Goal: Task Accomplishment & Management: Complete application form

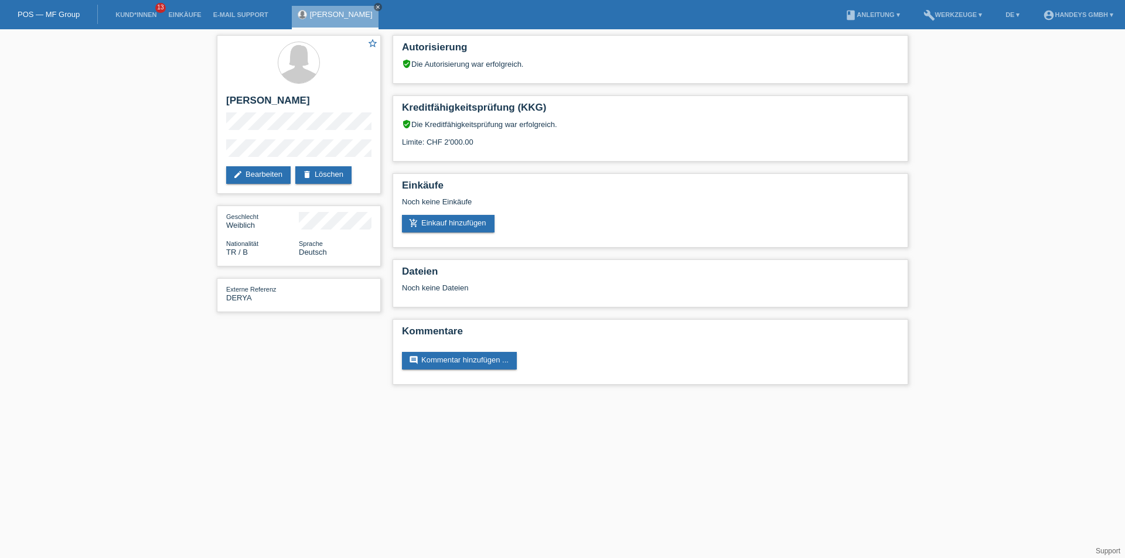
click at [375, 8] on icon "close" at bounding box center [378, 7] width 6 height 6
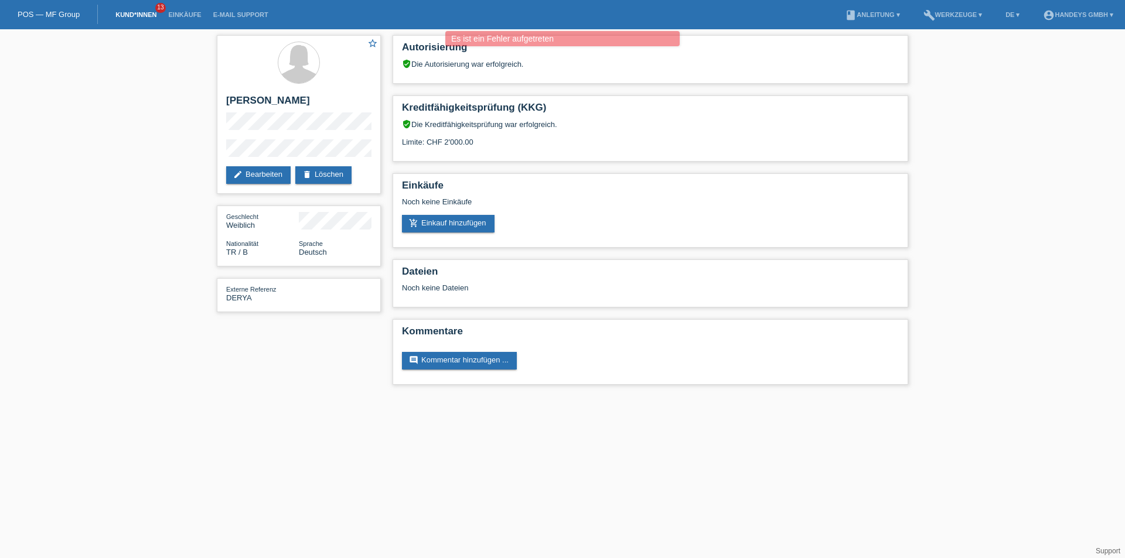
click at [140, 13] on link "Kund*innen" at bounding box center [136, 14] width 53 height 7
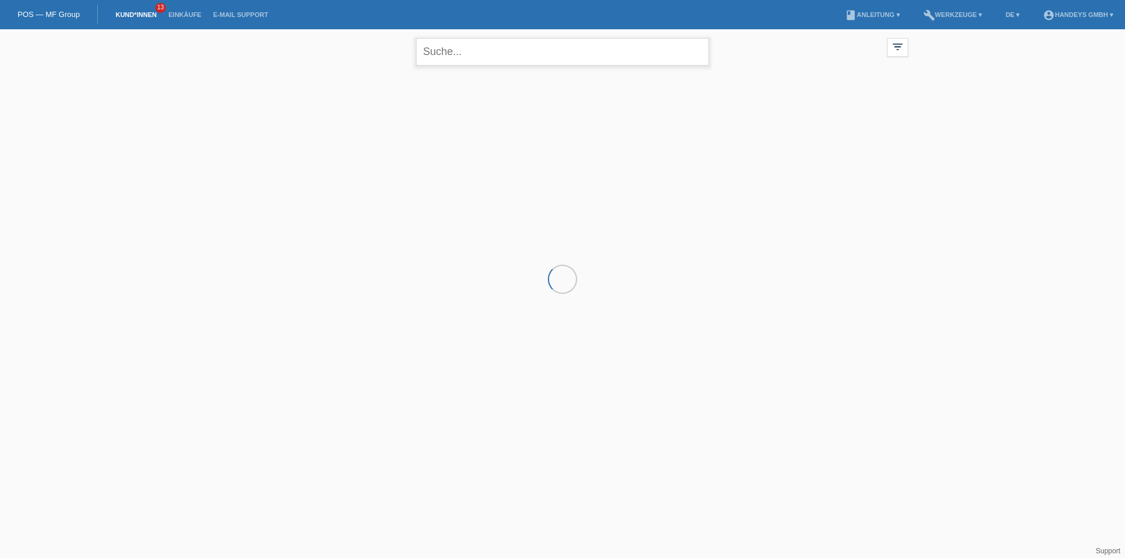
click at [448, 59] on input "text" at bounding box center [562, 52] width 293 height 28
type input "[PERSON_NAME]"
click at [273, 131] on div "+" at bounding box center [281, 130] width 29 height 29
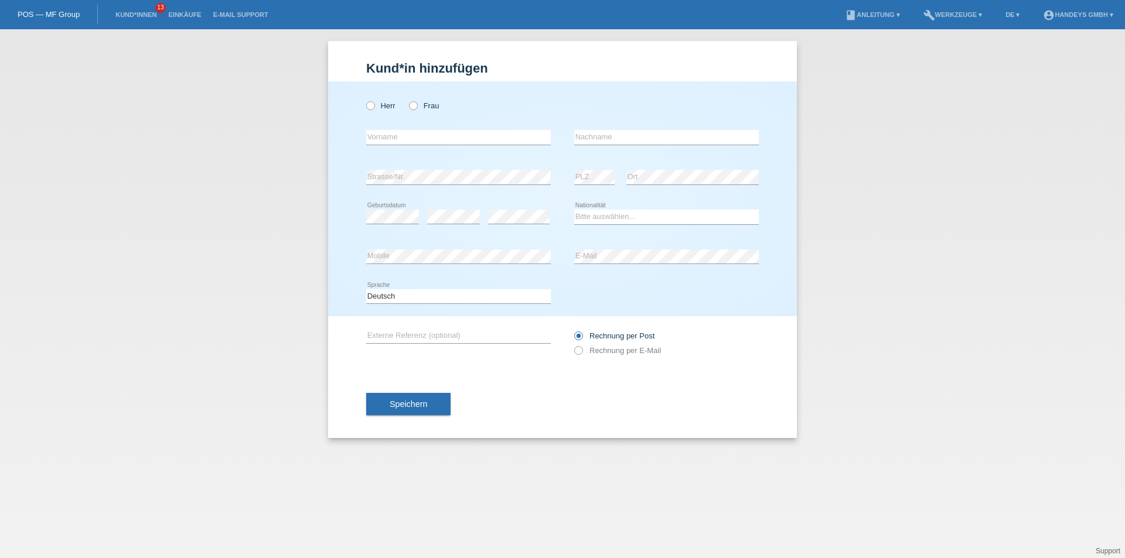
drag, startPoint x: 413, startPoint y: 105, endPoint x: 403, endPoint y: 107, distance: 10.1
click at [407, 100] on icon at bounding box center [407, 100] width 0 height 0
click at [413, 105] on input "Frau" at bounding box center [413, 105] width 8 height 8
radio input "true"
click at [388, 131] on input "text" at bounding box center [458, 137] width 185 height 15
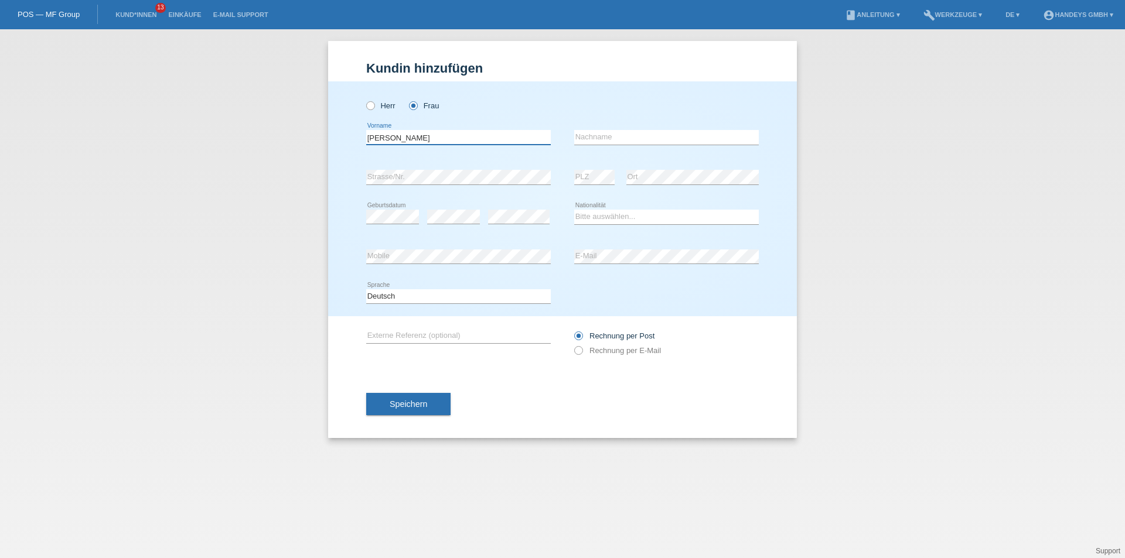
type input "Martina"
type input "Notarfrancesco"
click at [619, 220] on select "Bitte auswählen... Schweiz Deutschland Liechtenstein Österreich ------------ Af…" at bounding box center [666, 217] width 185 height 14
click at [631, 220] on select "Bitte auswählen... Schweiz Deutschland Liechtenstein Österreich ------------ Af…" at bounding box center [666, 217] width 185 height 14
select select "IT"
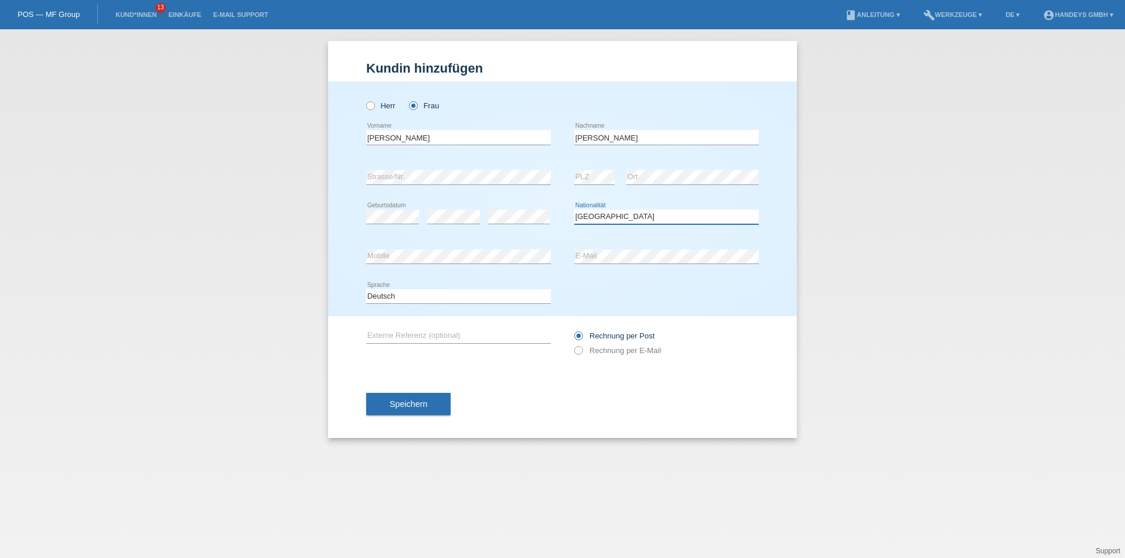
click at [574, 210] on select "Bitte auswählen... Schweiz Deutschland Liechtenstein Österreich ------------ Af…" at bounding box center [666, 217] width 185 height 14
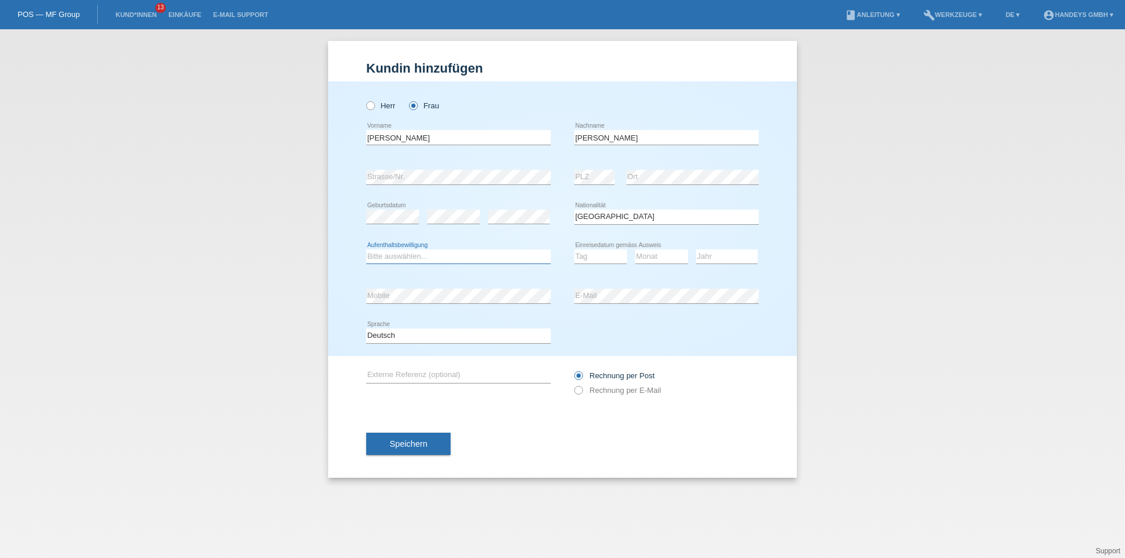
click at [428, 257] on select "Bitte auswählen... C B B - Flüchtlingsstatus Andere" at bounding box center [458, 257] width 185 height 14
select select "B"
click at [366, 250] on select "Bitte auswählen... C B B - Flüchtlingsstatus Andere" at bounding box center [458, 257] width 185 height 14
click at [602, 255] on select "Tag 01 02 03 04 05 06 07 08 09 10 11" at bounding box center [600, 257] width 53 height 14
select select "01"
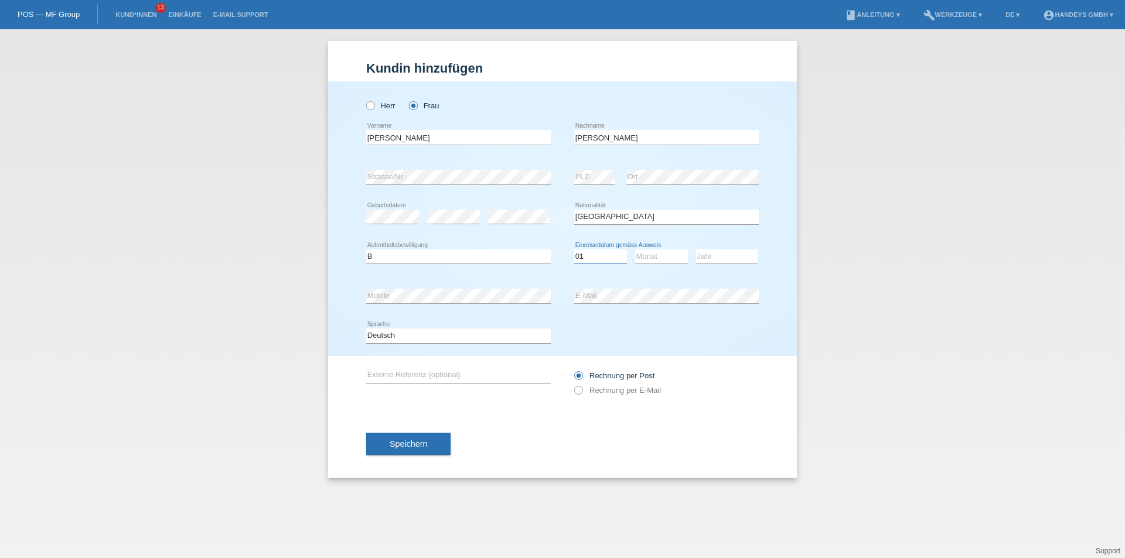
click at [574, 250] on select "Tag 01 02 03 04 05 06 07 08 09 10 11" at bounding box center [600, 257] width 53 height 14
select select "10"
select select "2020"
click at [573, 390] on div "error Externe Referenz (optional) Rechnung per Post" at bounding box center [562, 383] width 393 height 54
click at [573, 384] on icon at bounding box center [573, 384] width 0 height 0
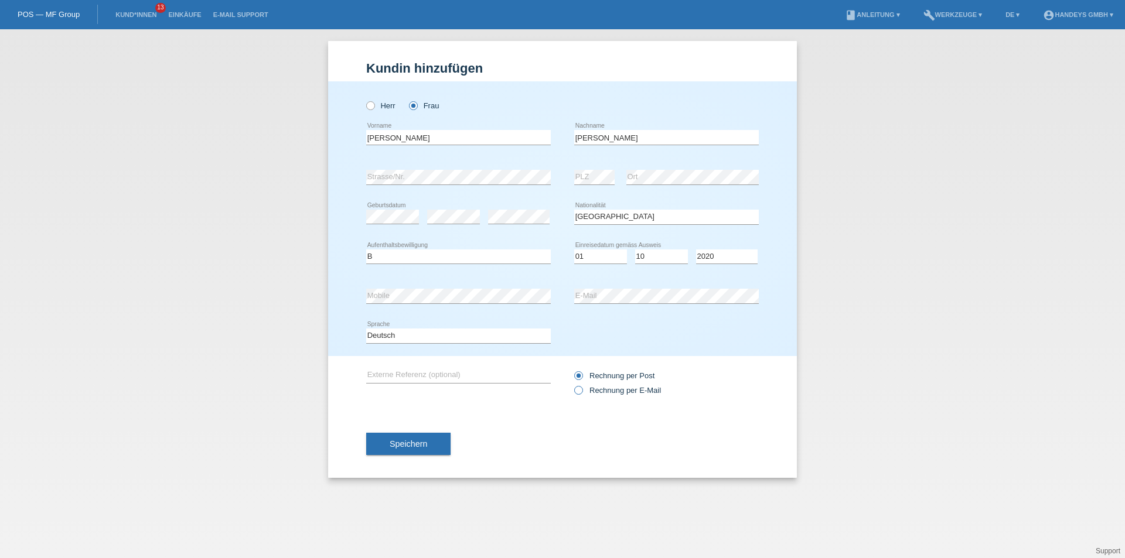
click at [578, 391] on input "Rechnung per E-Mail" at bounding box center [578, 393] width 8 height 15
radio input "true"
click at [398, 364] on div "error Externe Referenz (optional)" at bounding box center [458, 376] width 185 height 40
click at [397, 367] on div "error Externe Referenz (optional)" at bounding box center [458, 376] width 185 height 40
click at [417, 372] on input "text" at bounding box center [458, 376] width 185 height 15
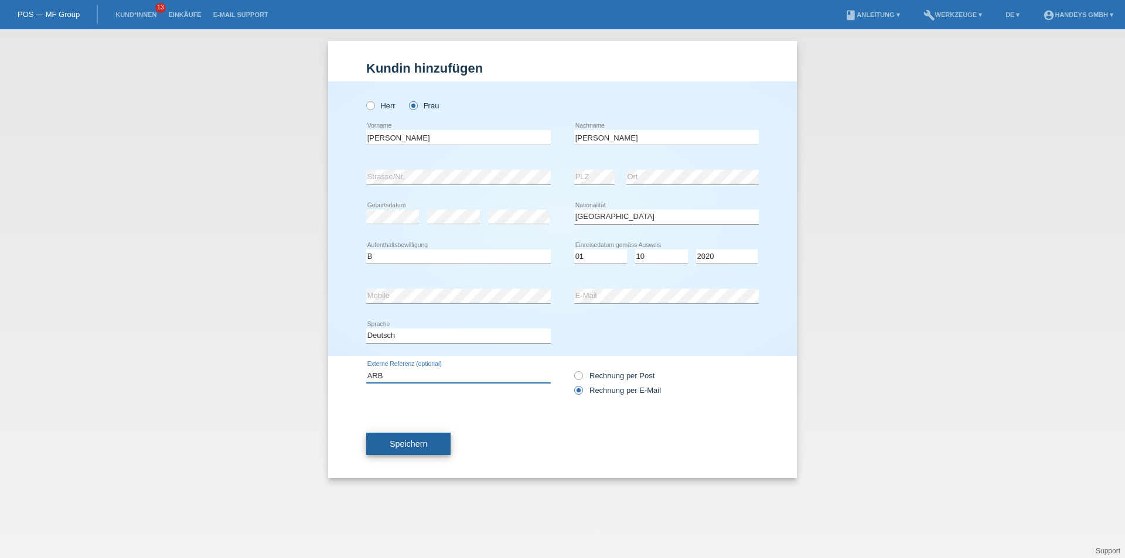
type input "ARB"
click at [402, 454] on button "Speichern" at bounding box center [408, 444] width 84 height 22
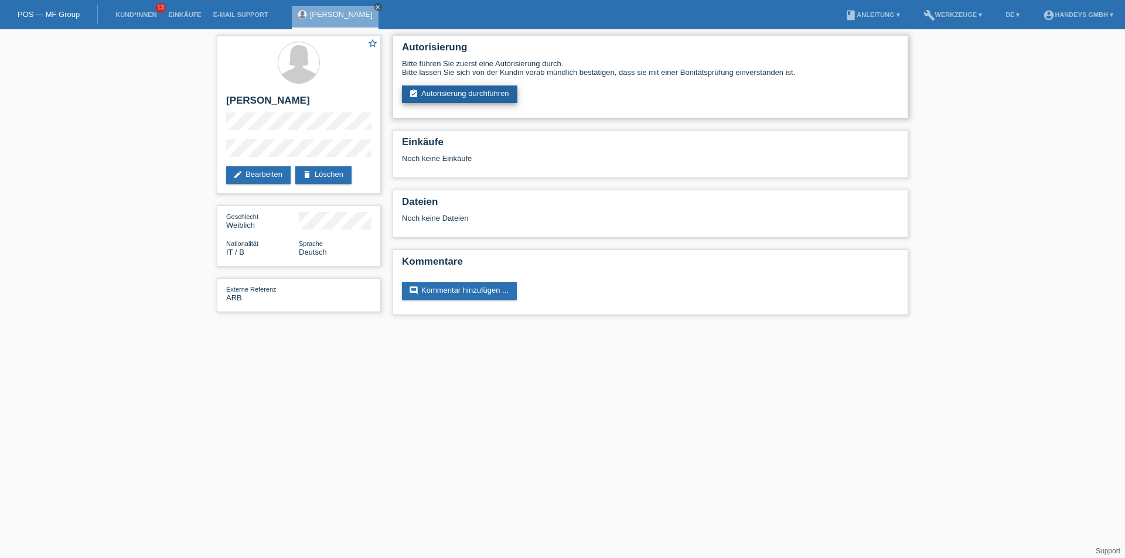
click at [442, 93] on link "assignment_turned_in Autorisierung durchführen" at bounding box center [459, 95] width 115 height 18
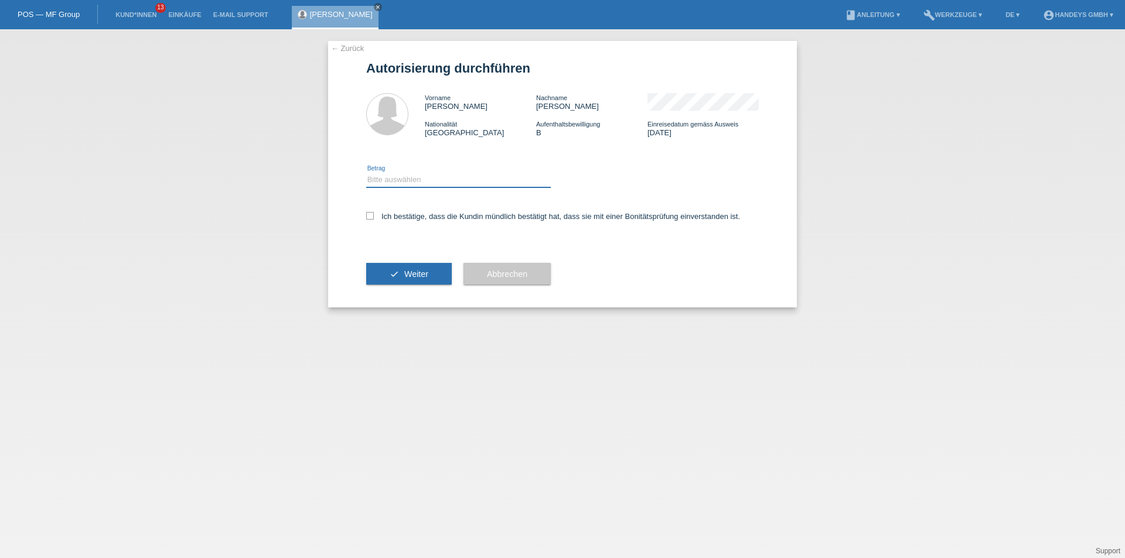
drag, startPoint x: 414, startPoint y: 179, endPoint x: 407, endPoint y: 186, distance: 9.5
click at [414, 179] on select "Bitte auswählen CHF 1.00 - CHF 499.00 CHF 500.00 - CHF 1'999.00 CHF 2'000.00 - …" at bounding box center [458, 180] width 185 height 14
select select "3"
click at [366, 173] on select "Bitte auswählen CHF 1.00 - CHF 499.00 CHF 500.00 - CHF 1'999.00 CHF 2'000.00 - …" at bounding box center [458, 180] width 185 height 14
click at [369, 216] on icon at bounding box center [370, 216] width 8 height 8
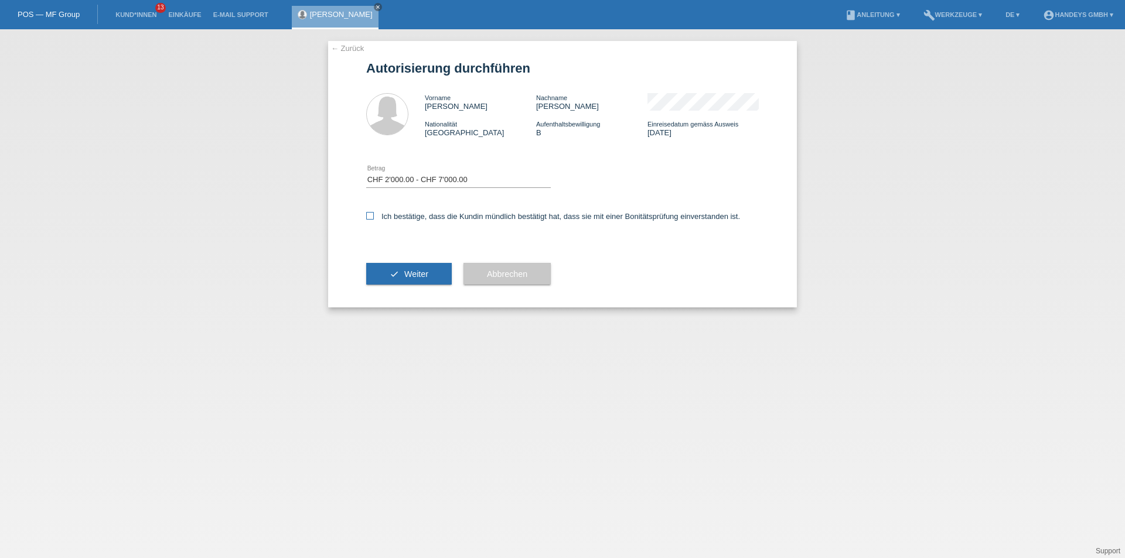
click at [369, 216] on input "Ich bestätige, dass die Kundin mündlich bestätigt hat, dass sie mit einer Bonit…" at bounding box center [370, 216] width 8 height 8
checkbox input "true"
click at [410, 274] on span "Weiter" at bounding box center [416, 274] width 24 height 9
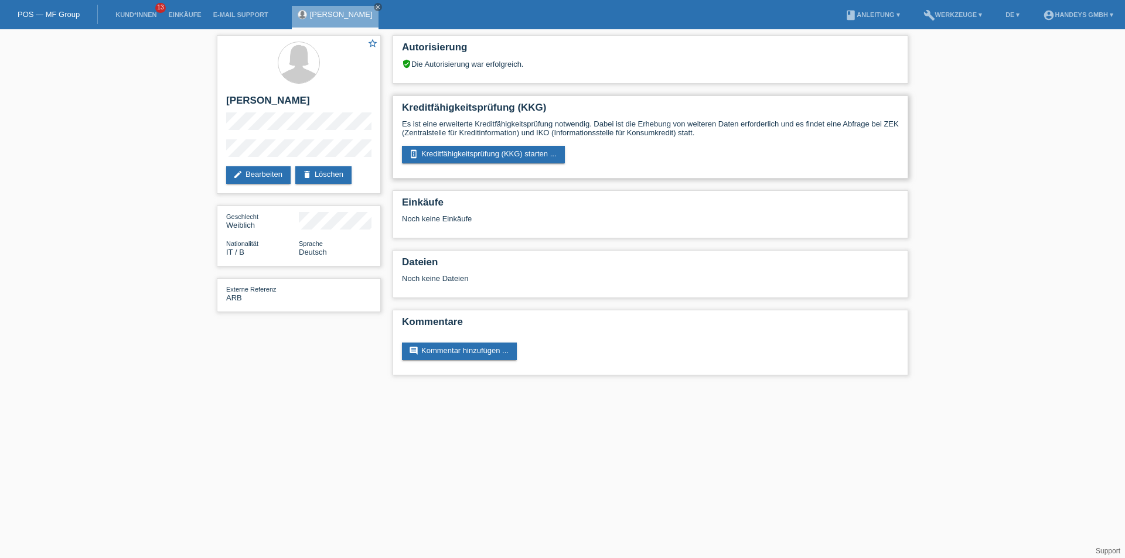
click at [464, 142] on div "Kreditfähigkeitsprüfung (KKG) Es ist eine erweiterte Kreditfähigkeitsprüfung no…" at bounding box center [651, 137] width 516 height 83
click at [462, 151] on link "perm_device_information Kreditfähigkeitsprüfung (KKG) starten ..." at bounding box center [483, 155] width 163 height 18
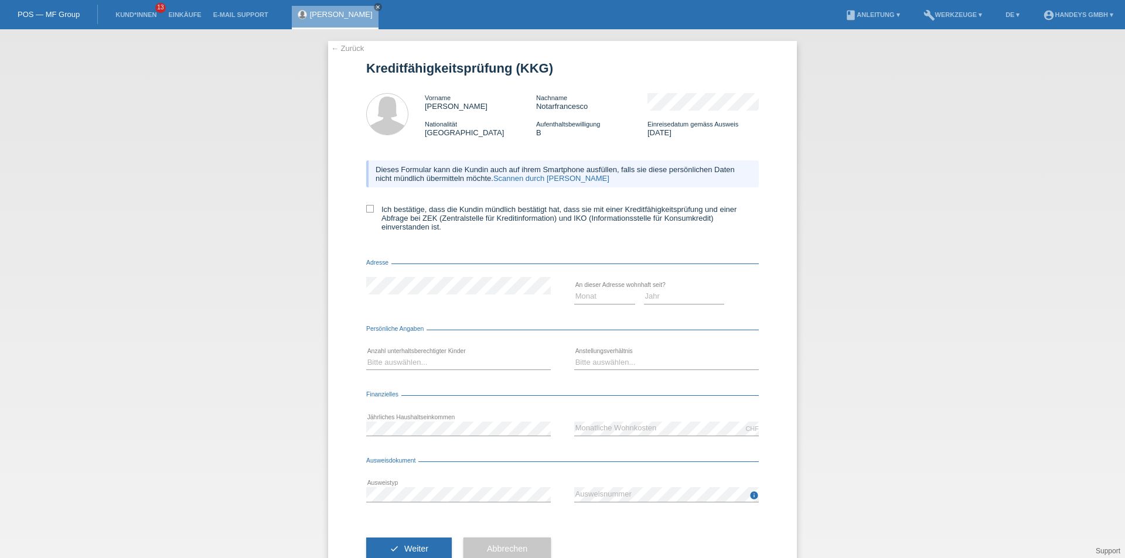
click at [557, 178] on link "Scannen durch [PERSON_NAME]" at bounding box center [551, 178] width 116 height 9
